Goal: Find specific page/section: Find specific page/section

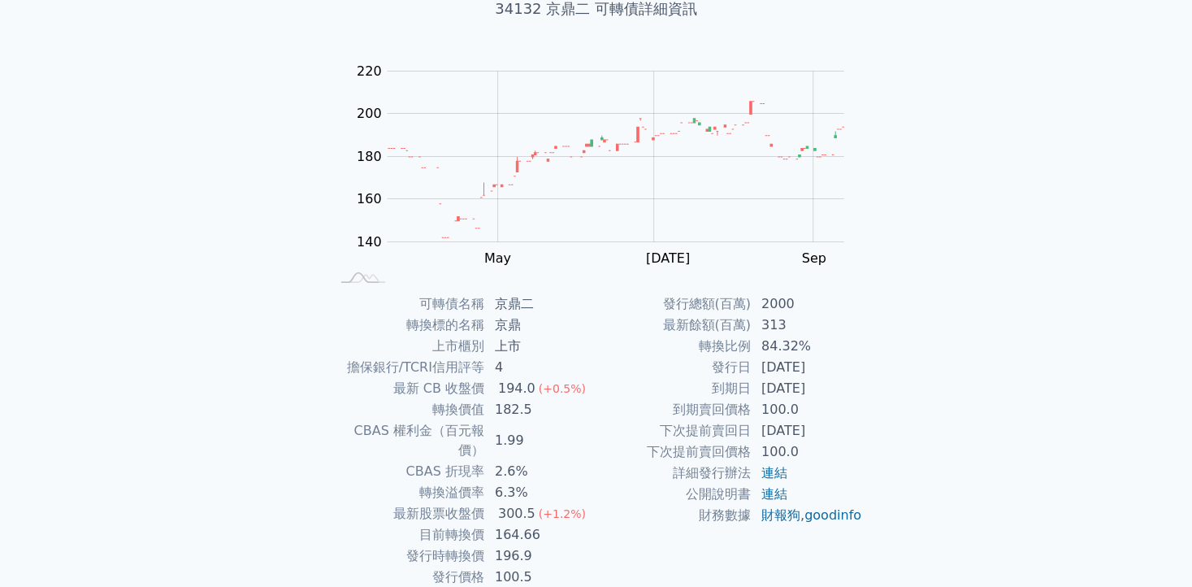
scroll to position [165, 0]
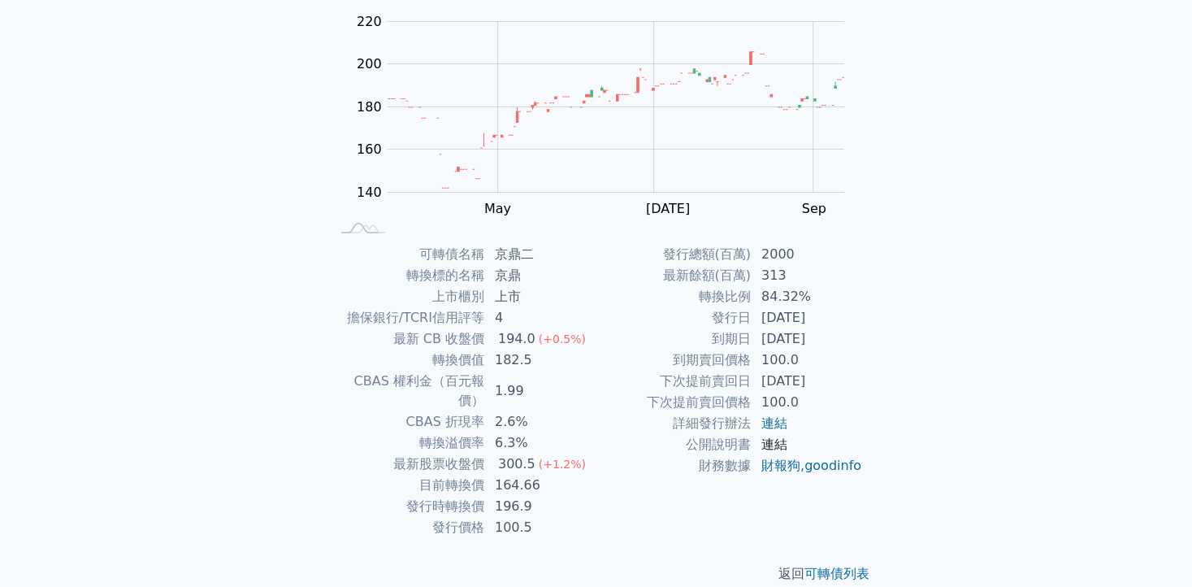
scroll to position [165, 0]
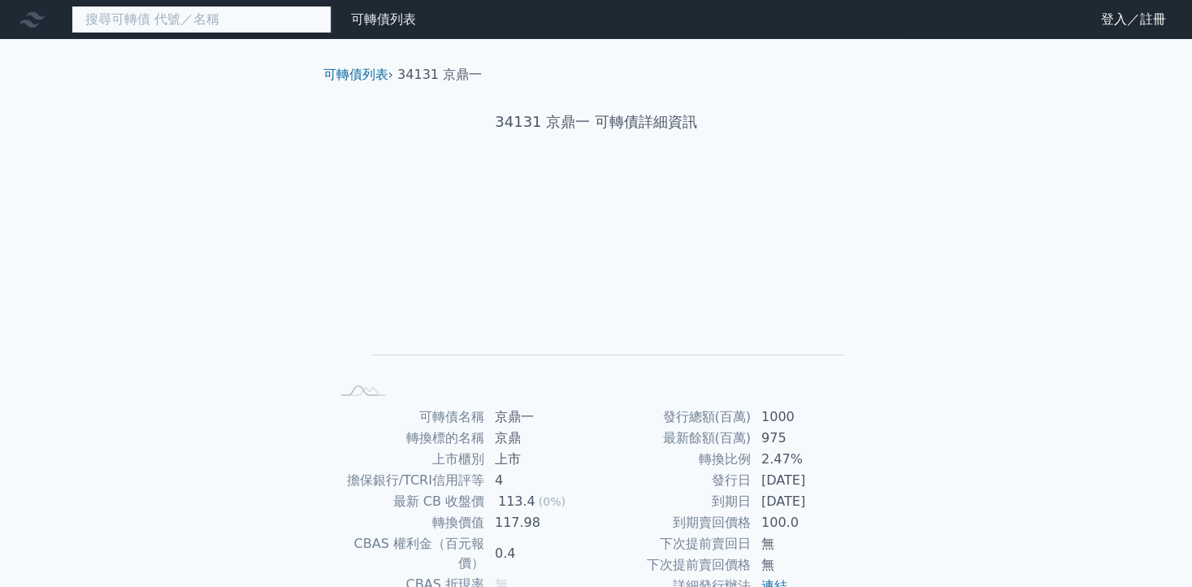
click at [141, 24] on input at bounding box center [202, 20] width 260 height 28
